Goal: Information Seeking & Learning: Learn about a topic

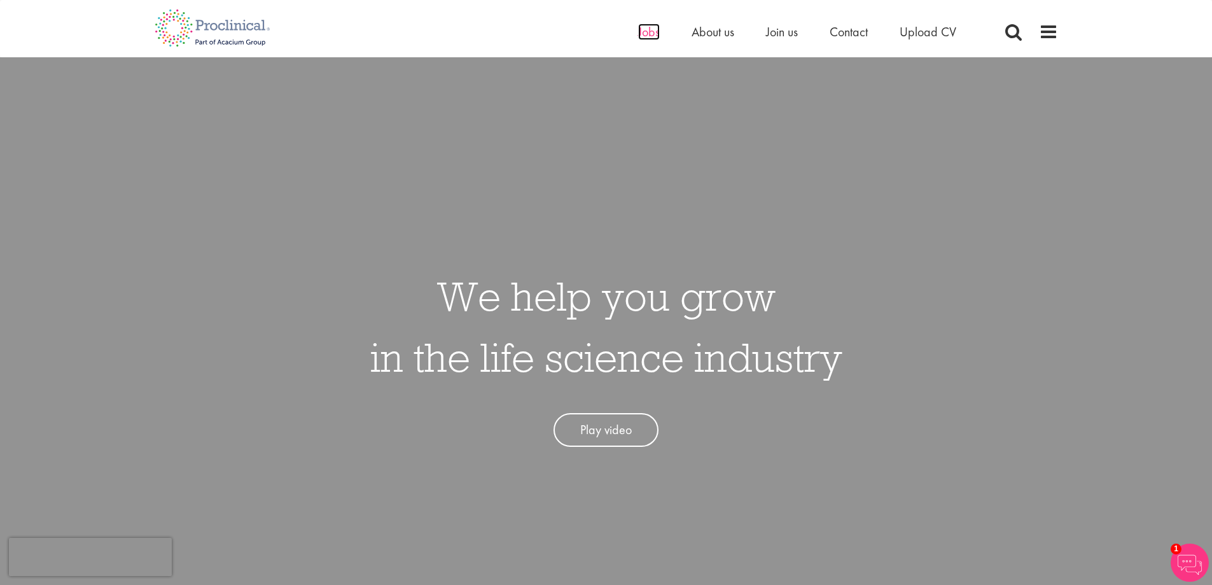
click at [642, 27] on span "Jobs" at bounding box center [649, 32] width 22 height 17
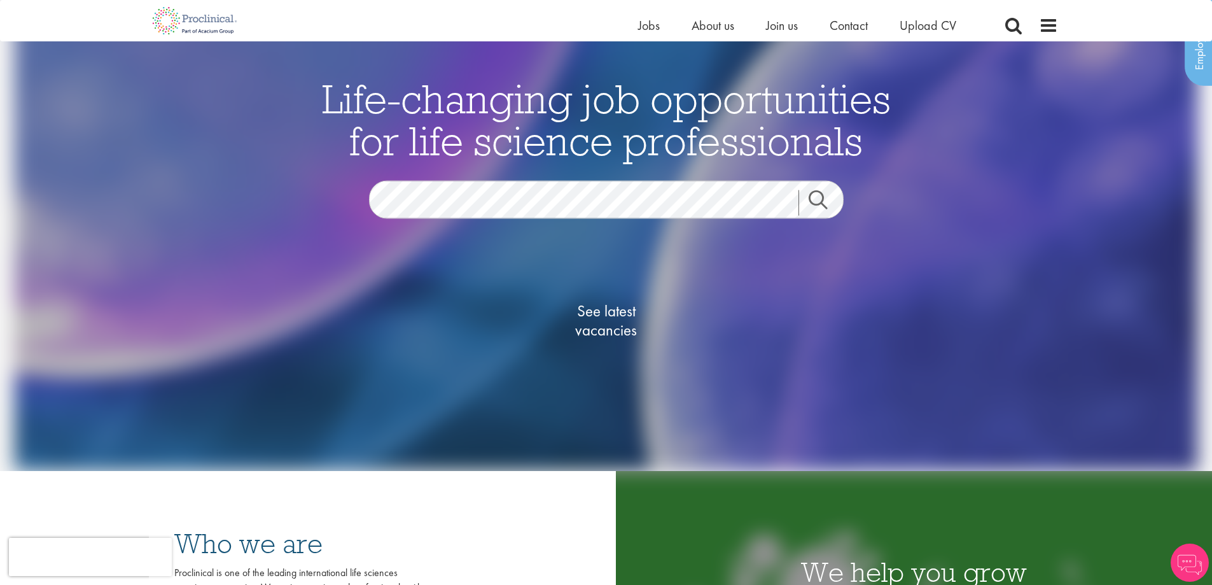
scroll to position [318, 0]
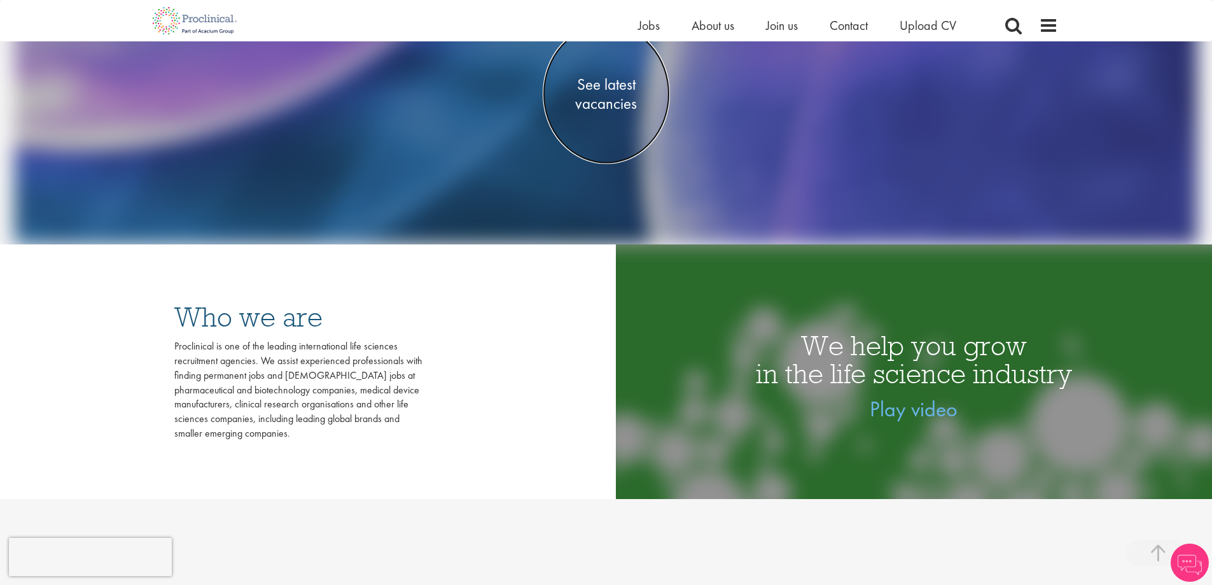
click at [623, 92] on span "See latest vacancies" at bounding box center [606, 94] width 127 height 38
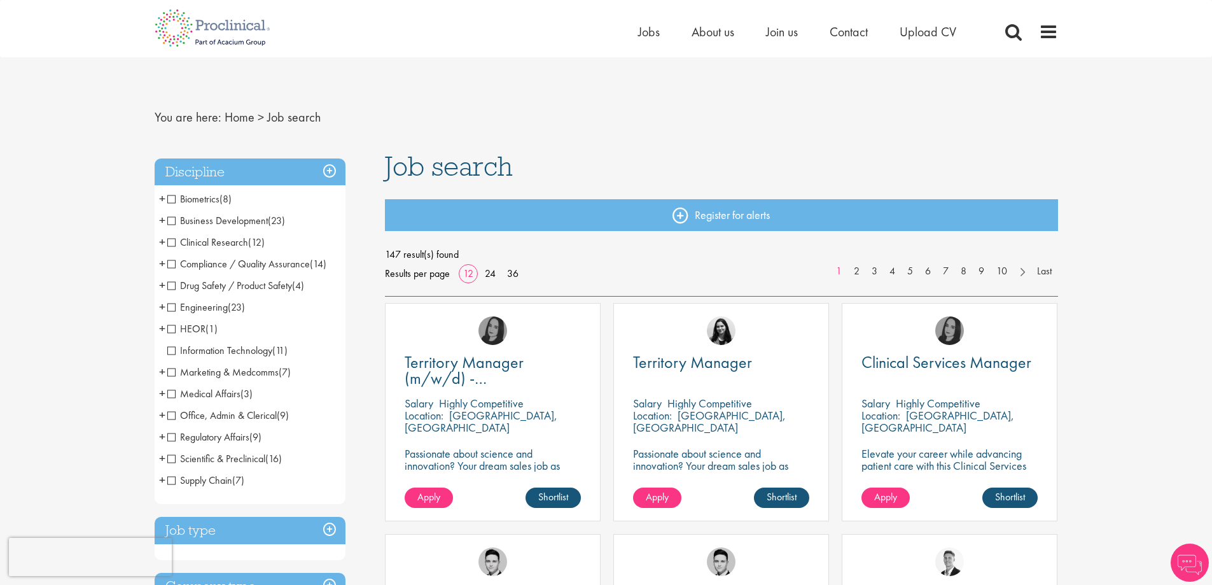
click at [165, 457] on li "Scientific & Preclinical (16) - + Senior/Director & VP (1) Analytical Chemistry…" at bounding box center [250, 459] width 191 height 22
click at [174, 458] on span "Scientific & Preclinical" at bounding box center [216, 458] width 98 height 13
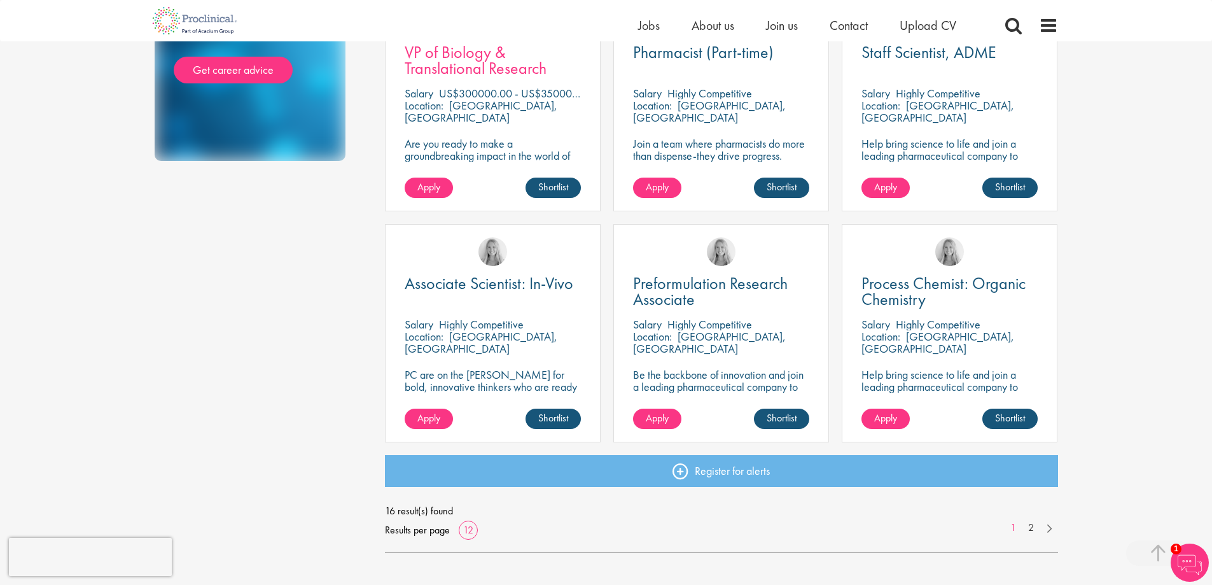
scroll to position [764, 0]
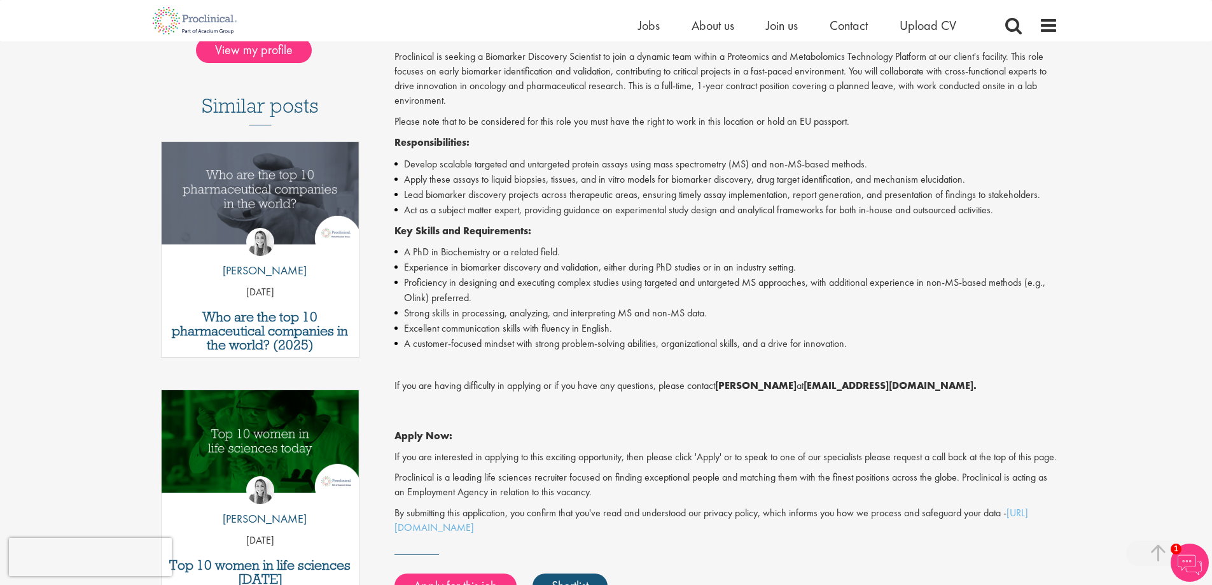
scroll to position [573, 0]
